Goal: Use online tool/utility: Use online tool/utility

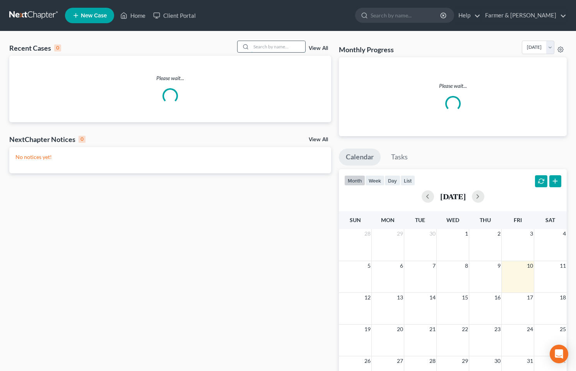
click at [273, 44] on input "search" at bounding box center [278, 46] width 54 height 11
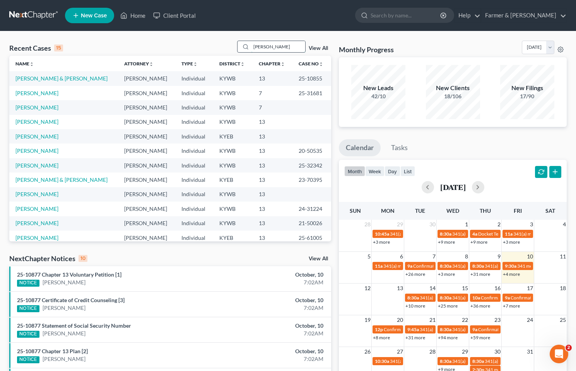
type input "carl schoensiegel"
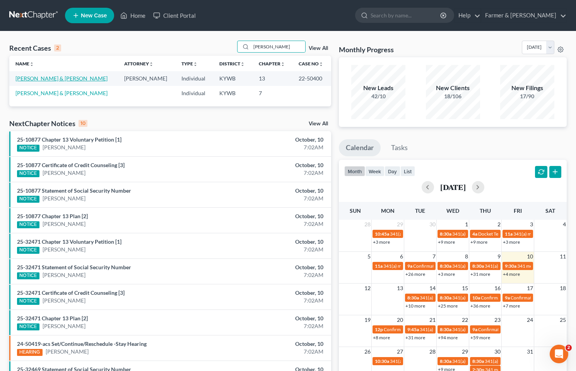
click at [36, 77] on link "Schoensiegel, Carl & Alyssa" at bounding box center [61, 78] width 92 height 7
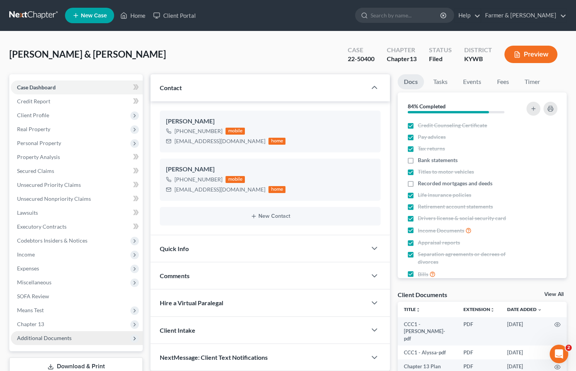
click at [38, 331] on span "Additional Documents" at bounding box center [77, 338] width 132 height 14
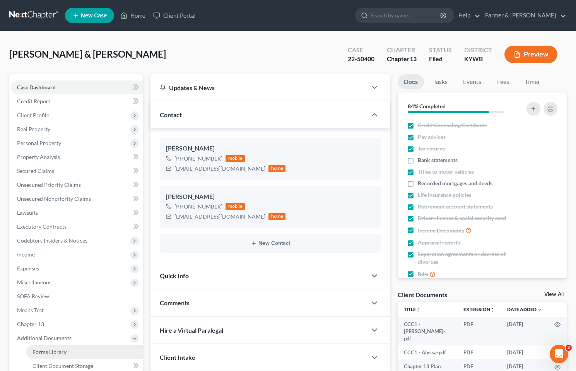
scroll to position [39, 0]
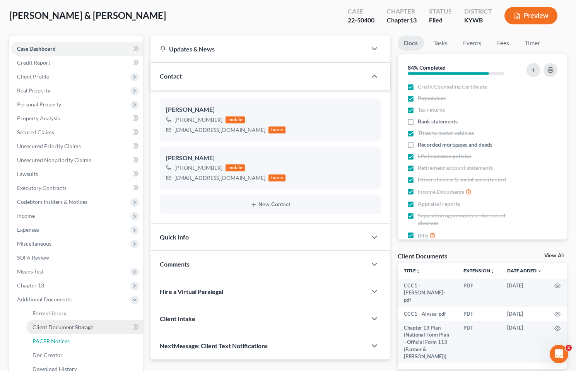
click at [46, 336] on link "PACER Notices" at bounding box center [84, 341] width 117 height 14
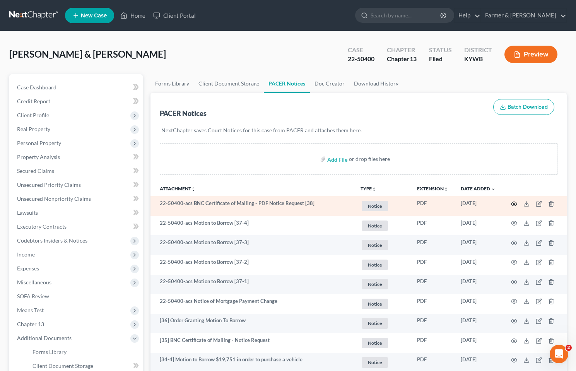
click at [514, 204] on circle "button" at bounding box center [515, 204] width 2 height 2
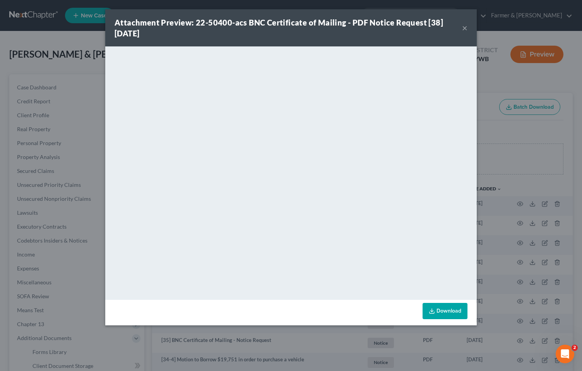
click at [463, 27] on button "×" at bounding box center [464, 27] width 5 height 9
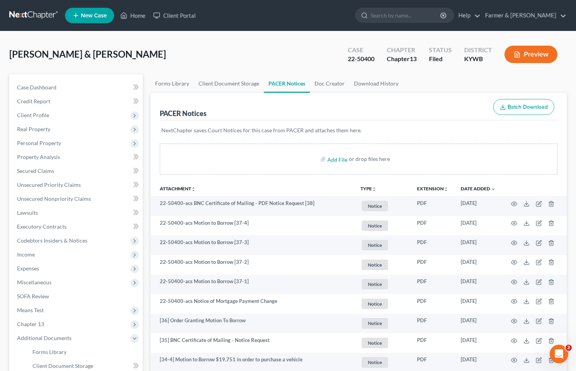
click at [24, 15] on link at bounding box center [34, 16] width 50 height 14
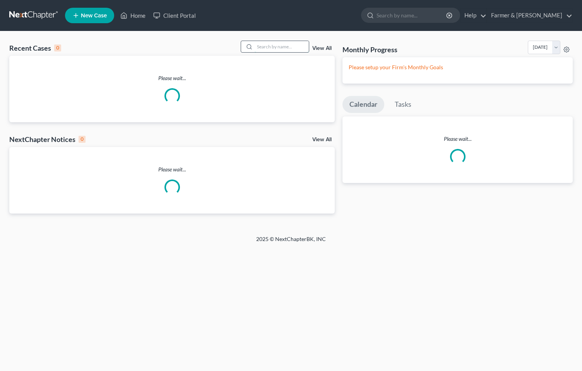
click at [278, 45] on input "search" at bounding box center [282, 46] width 54 height 11
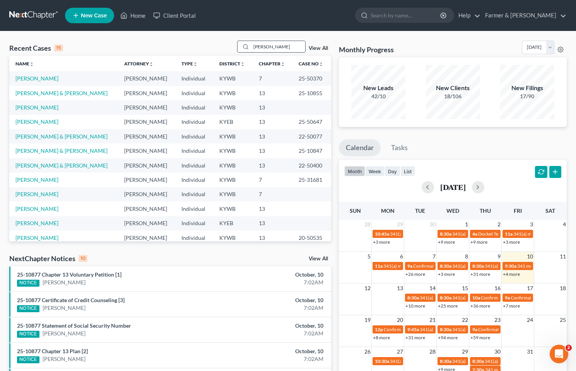
type input "brandon rigsby"
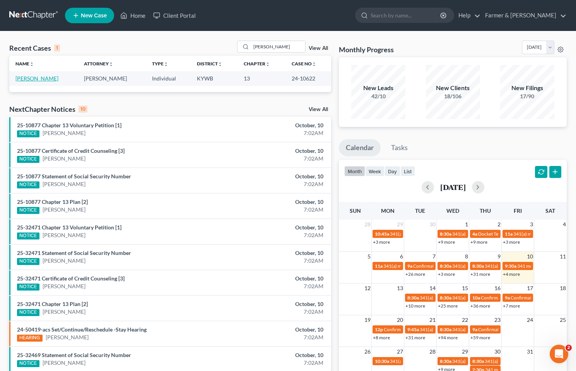
click at [30, 80] on link "[PERSON_NAME]" at bounding box center [36, 78] width 43 height 7
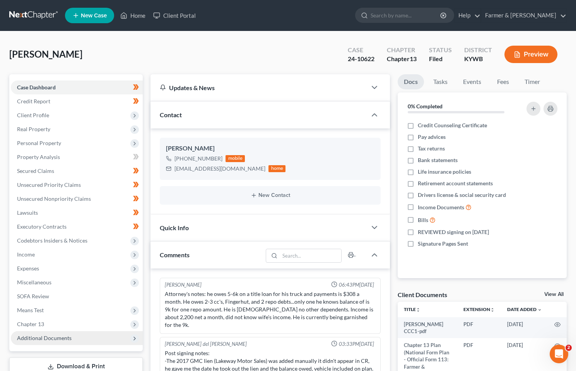
click at [33, 339] on span "Additional Documents" at bounding box center [44, 338] width 55 height 7
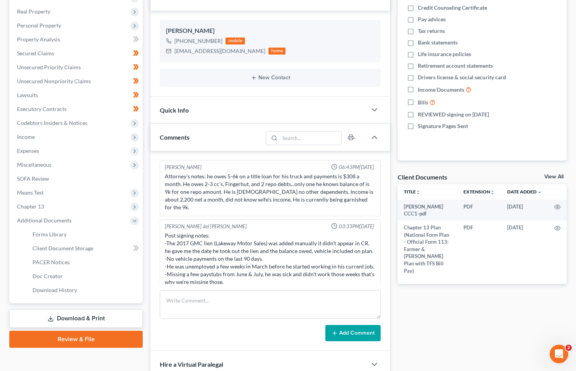
scroll to position [155, 0]
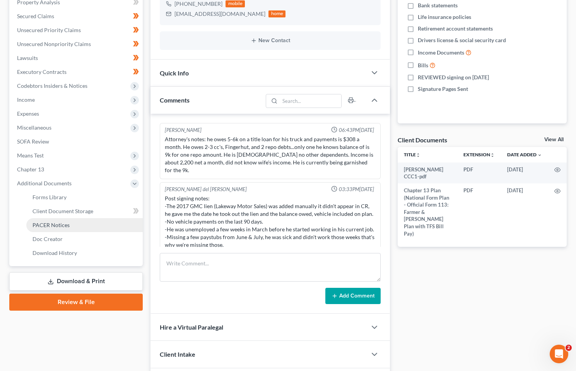
click at [59, 225] on span "PACER Notices" at bounding box center [51, 225] width 37 height 7
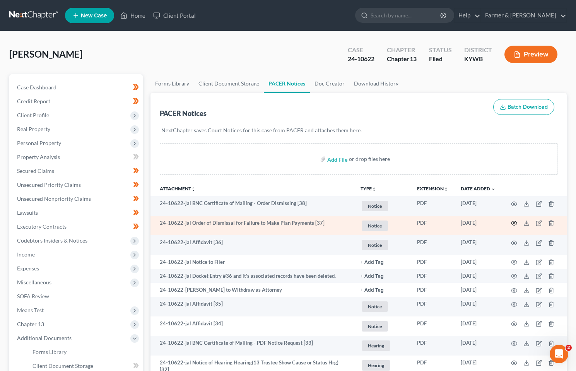
click at [513, 225] on icon "button" at bounding box center [514, 223] width 6 height 6
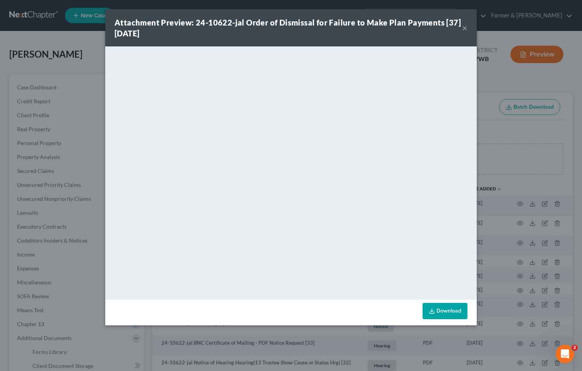
click at [463, 27] on button "×" at bounding box center [464, 27] width 5 height 9
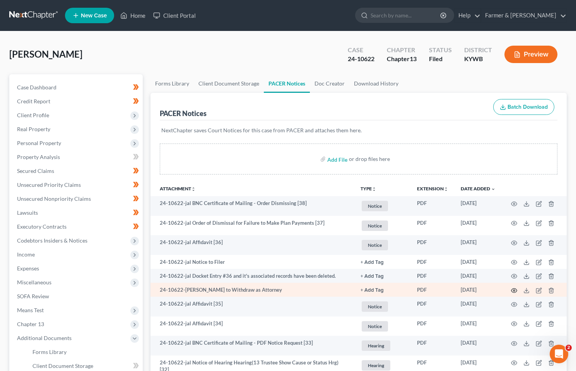
click at [514, 290] on icon "button" at bounding box center [514, 291] width 6 height 6
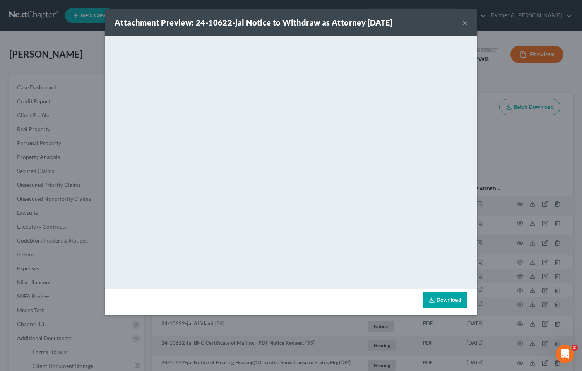
click at [467, 19] on button "×" at bounding box center [464, 22] width 5 height 9
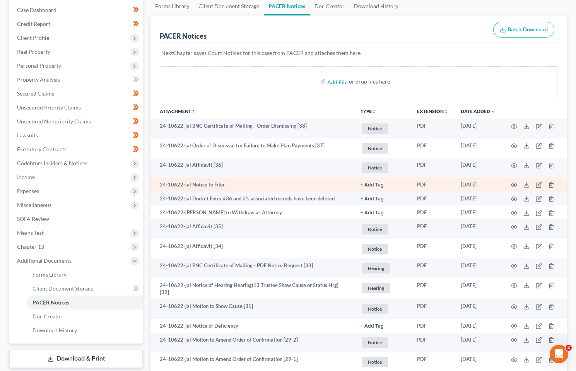
scroll to position [155, 0]
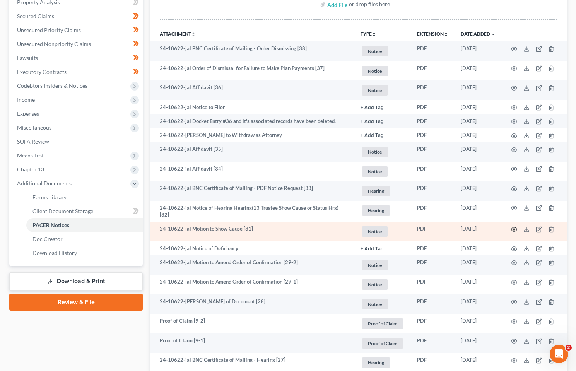
click at [514, 226] on icon "button" at bounding box center [514, 229] width 6 height 6
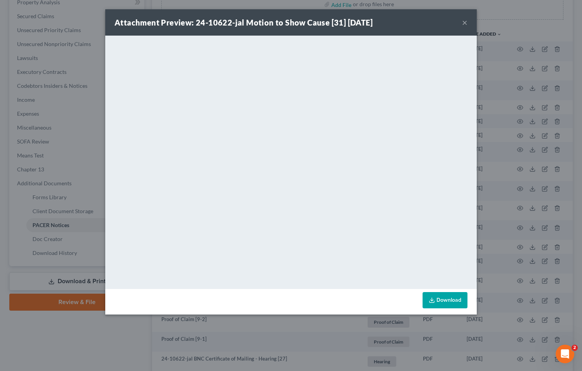
click at [464, 23] on button "×" at bounding box center [464, 22] width 5 height 9
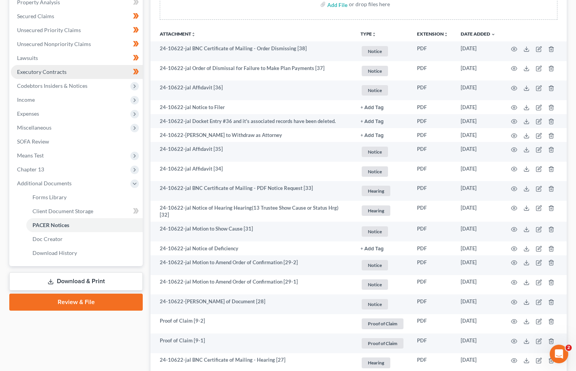
scroll to position [0, 0]
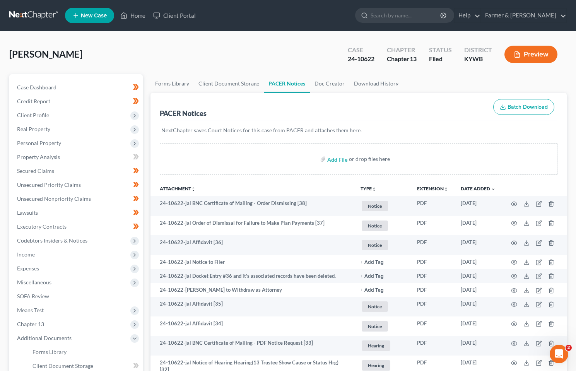
click at [33, 14] on link at bounding box center [34, 16] width 50 height 14
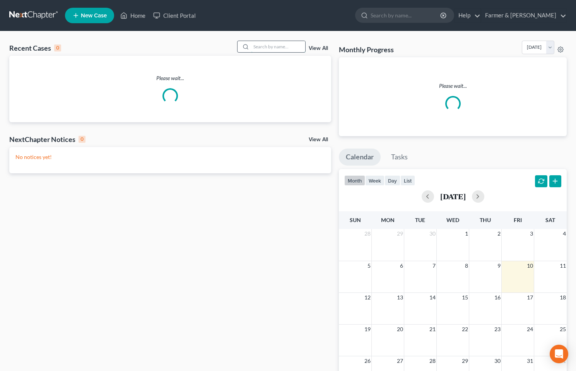
click at [288, 52] on input "search" at bounding box center [278, 46] width 54 height 11
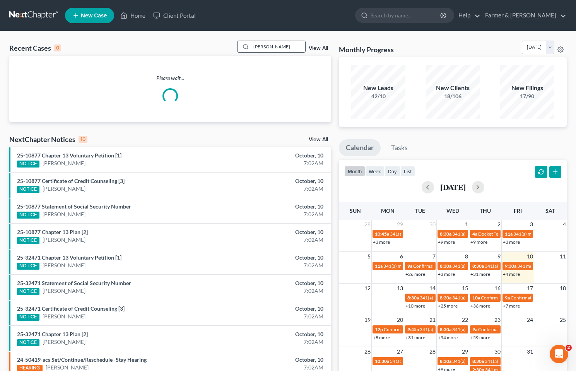
type input "george howard"
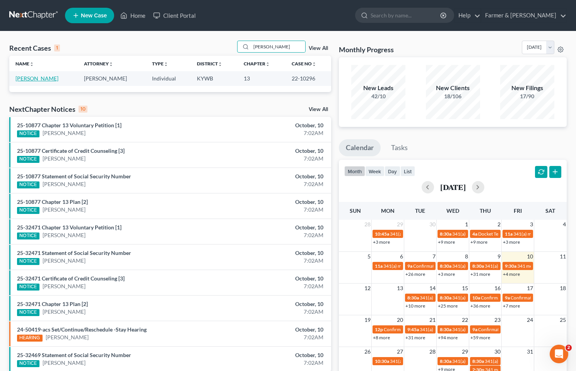
click at [50, 77] on link "[PERSON_NAME]" at bounding box center [36, 78] width 43 height 7
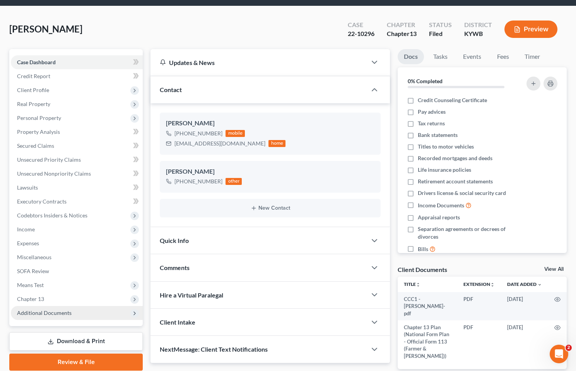
scroll to position [54, 0]
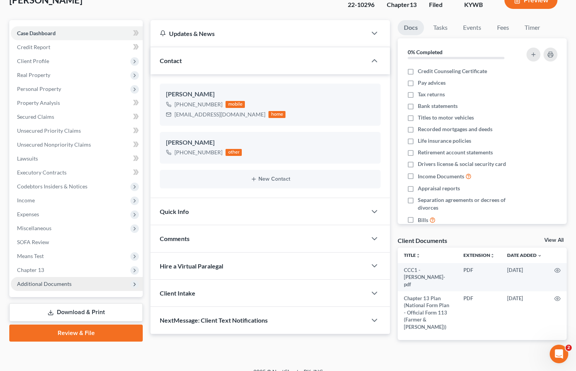
click at [55, 285] on span "Additional Documents" at bounding box center [44, 284] width 55 height 7
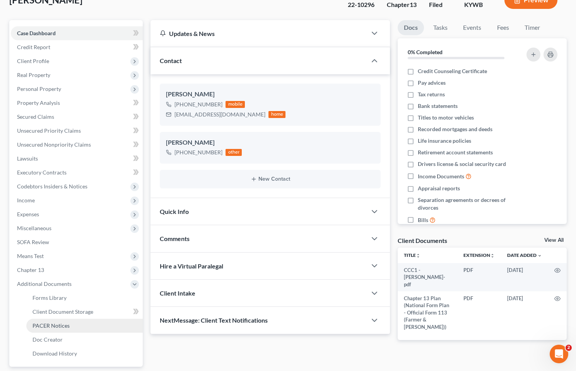
click at [41, 325] on span "PACER Notices" at bounding box center [51, 325] width 37 height 7
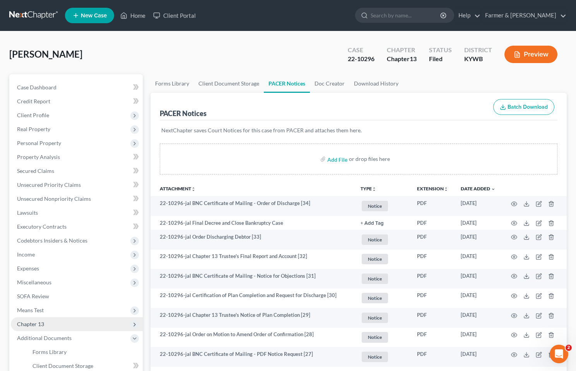
click at [27, 325] on span "Chapter 13" at bounding box center [30, 324] width 27 height 7
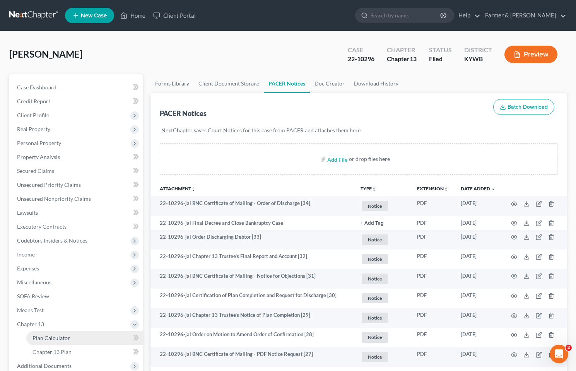
click at [46, 340] on span "Plan Calculator" at bounding box center [52, 338] width 38 height 7
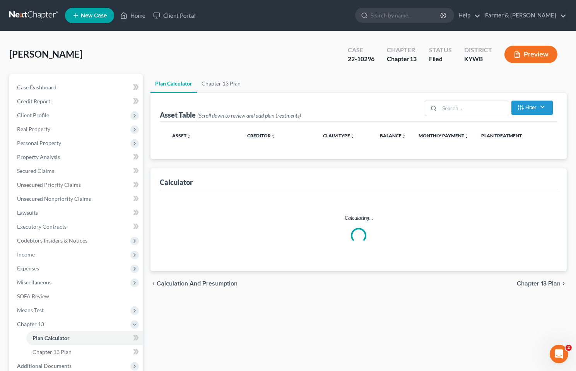
select select "35"
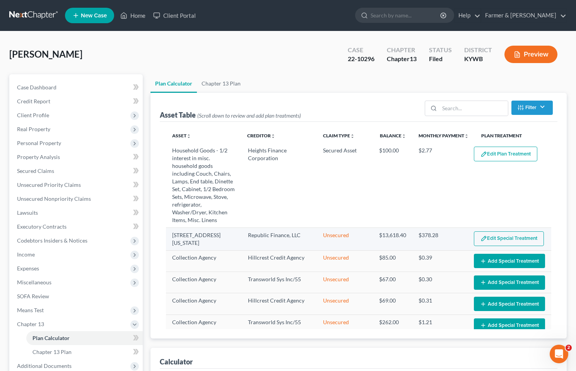
click at [501, 246] on button "Edit Special Treatment" at bounding box center [509, 238] width 70 height 15
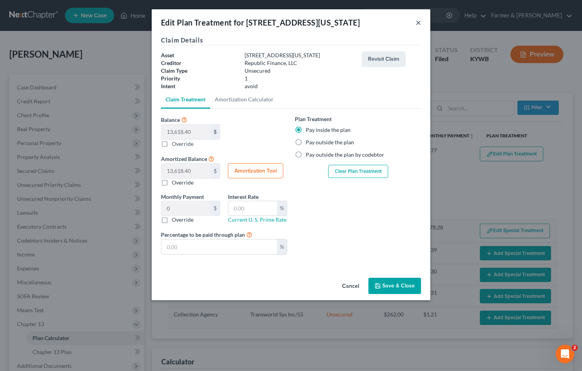
click at [420, 21] on button "×" at bounding box center [418, 22] width 5 height 9
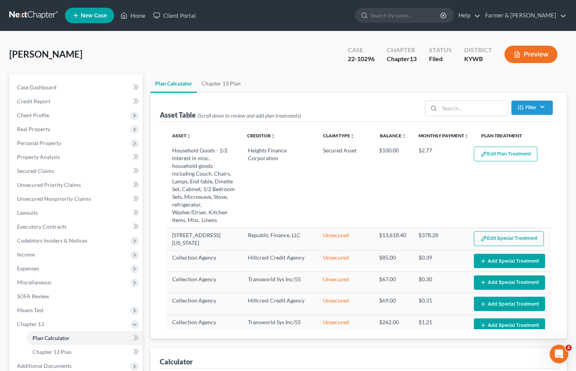
click at [19, 7] on nav "Home New Case Client Portal Farmer & Wright jorger@farmerwright.com My Account …" at bounding box center [288, 15] width 576 height 31
click at [21, 13] on link at bounding box center [34, 16] width 50 height 14
